Goal: Share content

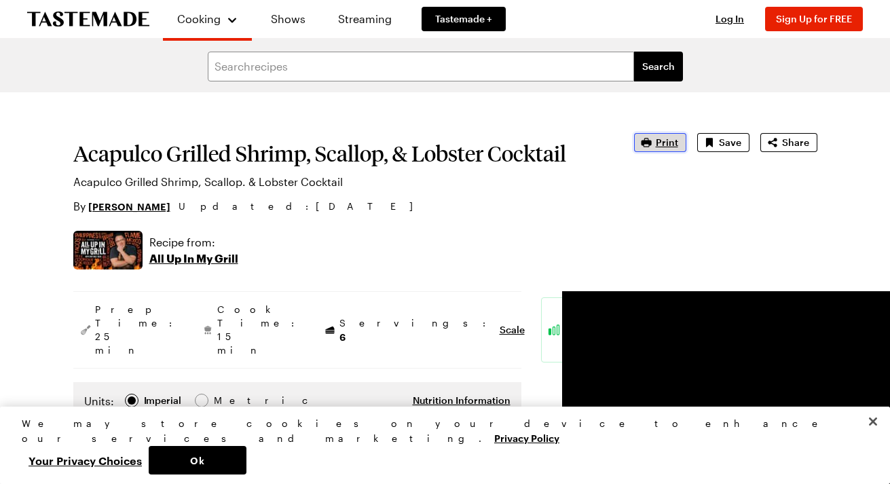
click at [664, 142] on span "Print" at bounding box center [667, 143] width 22 height 14
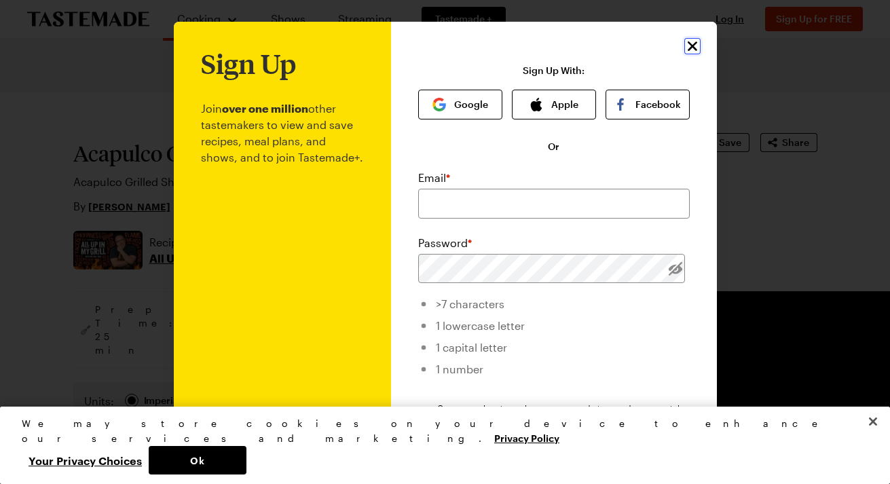
click at [695, 45] on icon "Close" at bounding box center [692, 46] width 16 height 16
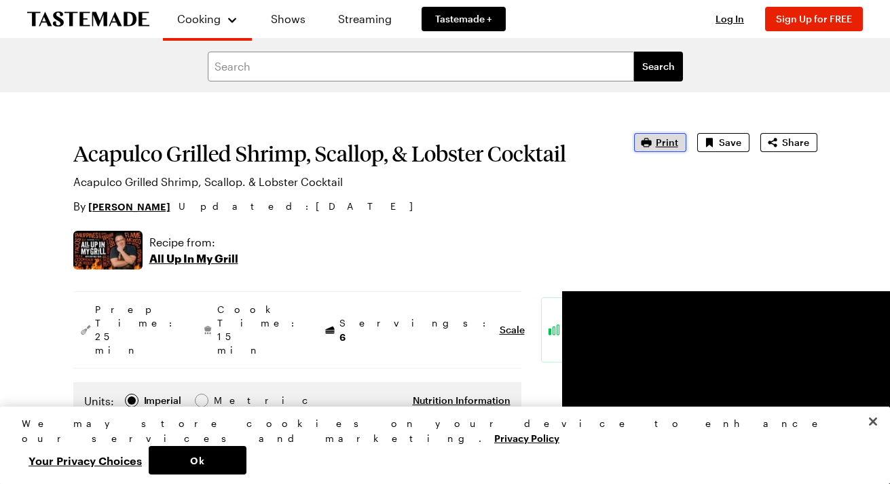
click at [674, 146] on span "Print" at bounding box center [667, 143] width 22 height 14
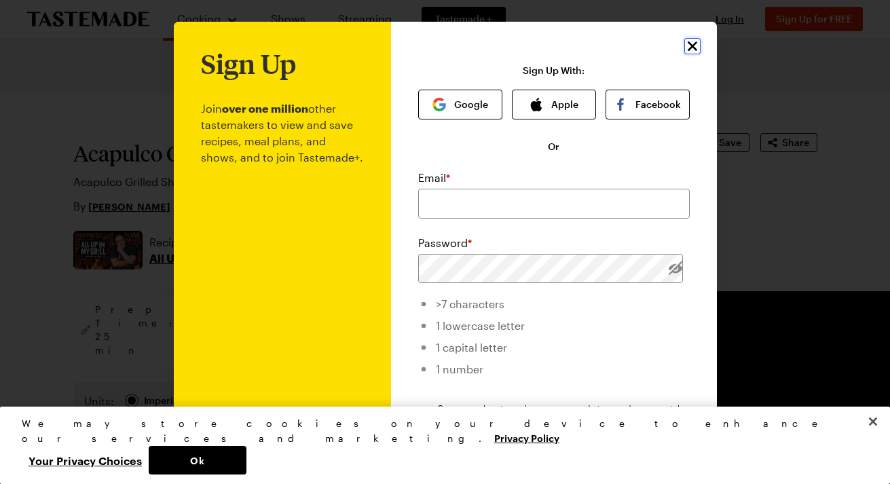
click at [690, 48] on icon "Close" at bounding box center [692, 46] width 10 height 10
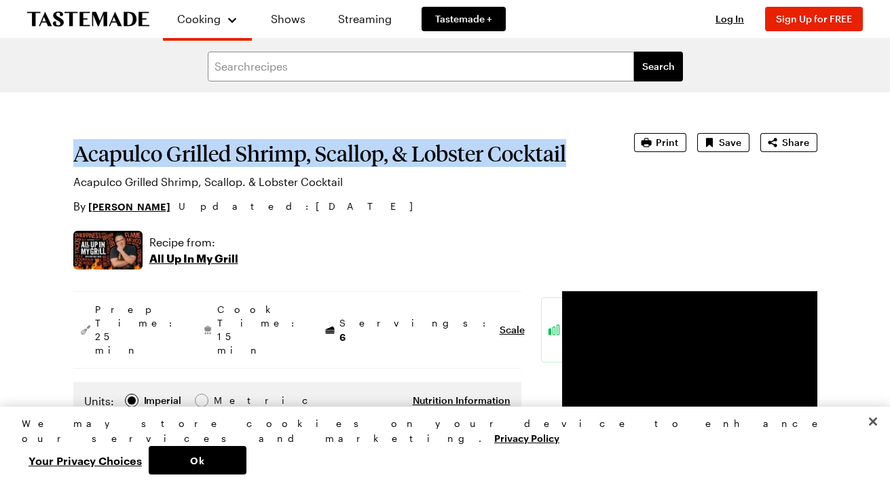
drag, startPoint x: 565, startPoint y: 152, endPoint x: 131, endPoint y: 134, distance: 434.8
click at [131, 134] on section "Acapulco Grilled Shrimp, Scallop, & Lobster Cocktail Acapulco Grilled Shrimp, S…" at bounding box center [334, 173] width 523 height 81
copy h1 "Acapulco Grilled Shrimp, Scallop, & Lobster Cocktail"
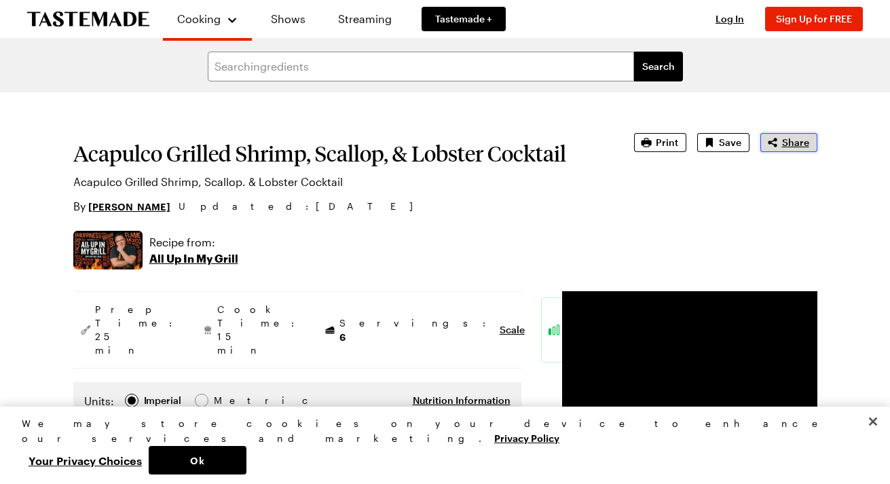
click at [800, 145] on span "Share" at bounding box center [795, 143] width 27 height 14
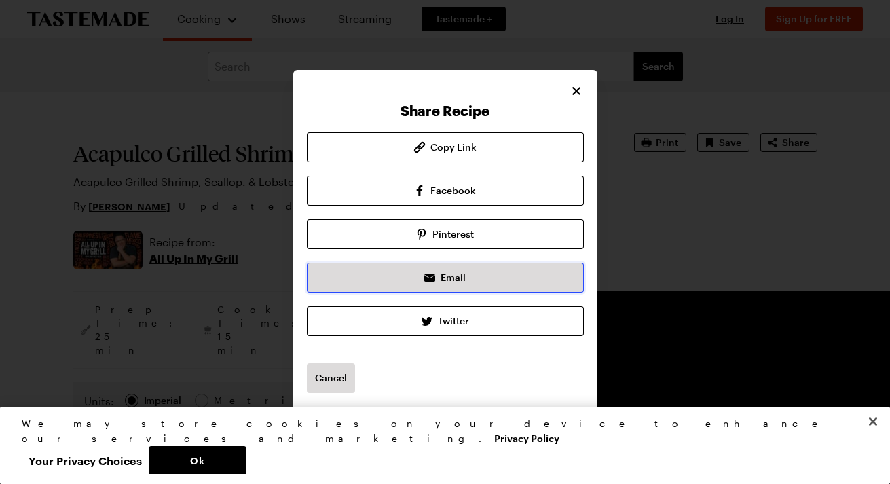
click at [468, 285] on link "Email" at bounding box center [445, 278] width 277 height 30
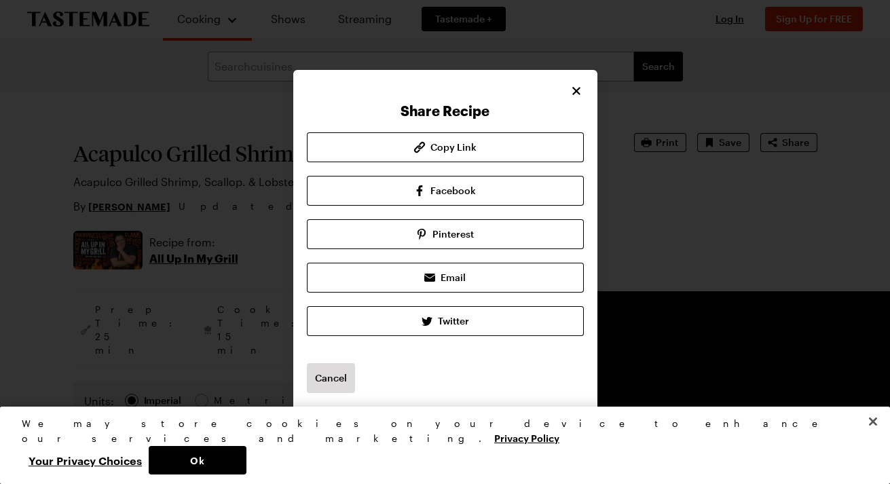
click at [632, 100] on div at bounding box center [445, 242] width 890 height 484
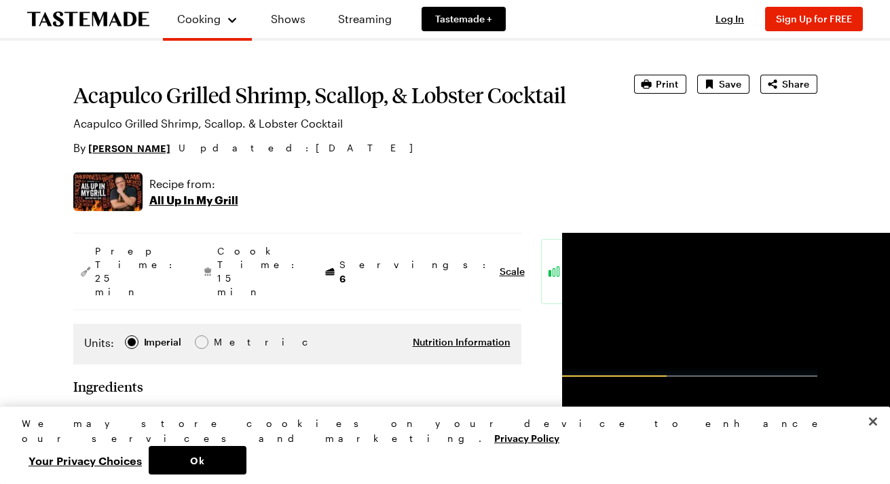
scroll to position [79, 0]
